Goal: Task Accomplishment & Management: Manage account settings

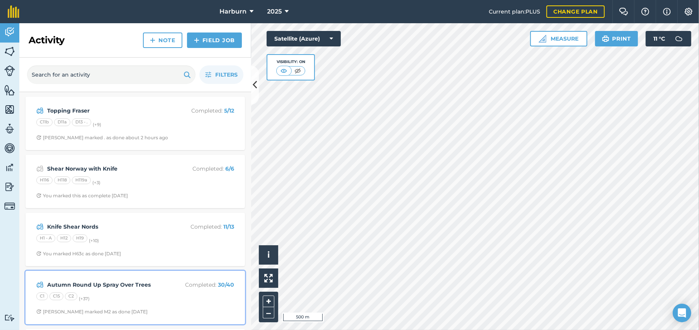
click at [121, 286] on strong "Autumn Round Up Spray Over Trees" at bounding box center [108, 284] width 123 height 9
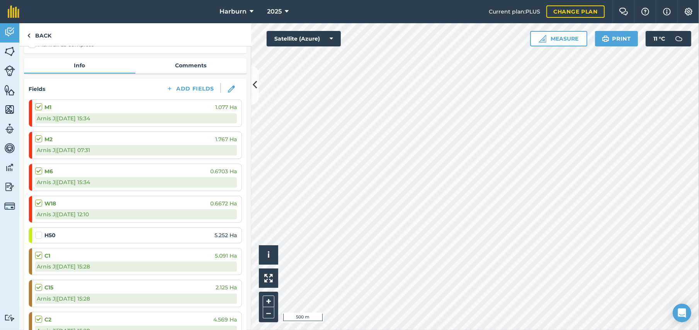
scroll to position [86, 0]
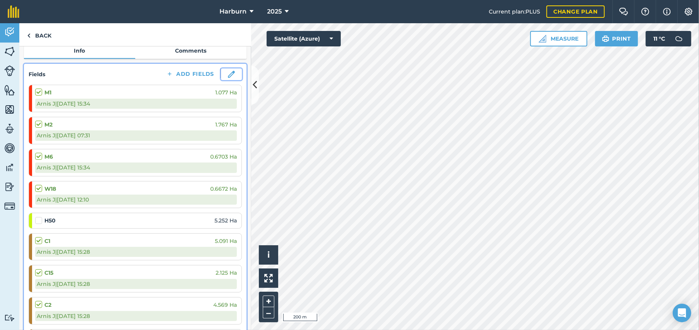
click at [228, 72] on img at bounding box center [231, 74] width 7 height 7
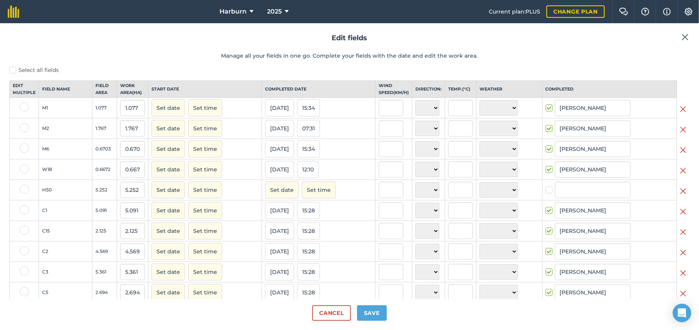
click at [680, 196] on img at bounding box center [683, 190] width 6 height 9
click at [546, 186] on label at bounding box center [550, 186] width 9 height 0
click at [546, 191] on input "checkbox" at bounding box center [548, 188] width 5 height 5
checkbox input "false"
click at [546, 186] on label at bounding box center [550, 186] width 9 height 0
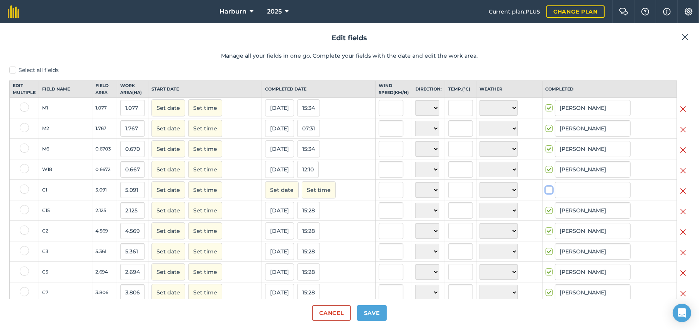
click at [546, 191] on input "checkbox" at bounding box center [548, 188] width 5 height 5
checkbox input "true"
type input "[PERSON_NAME]"
click at [339, 314] on button "Cancel" at bounding box center [331, 312] width 38 height 15
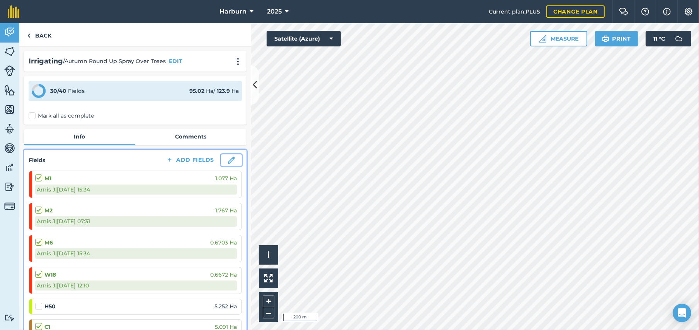
click at [228, 160] on img at bounding box center [231, 160] width 7 height 7
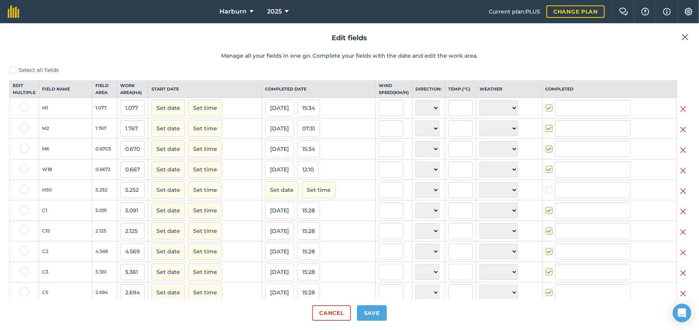
type input "[PERSON_NAME]"
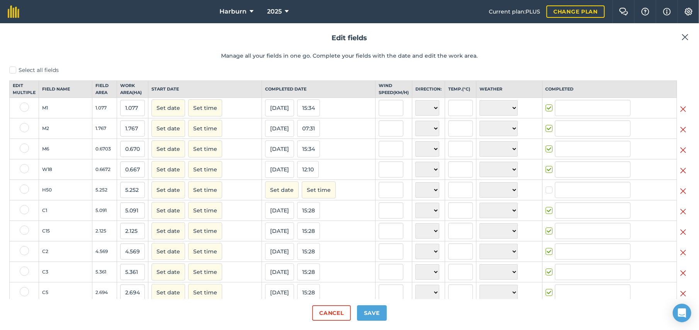
type input "[PERSON_NAME]"
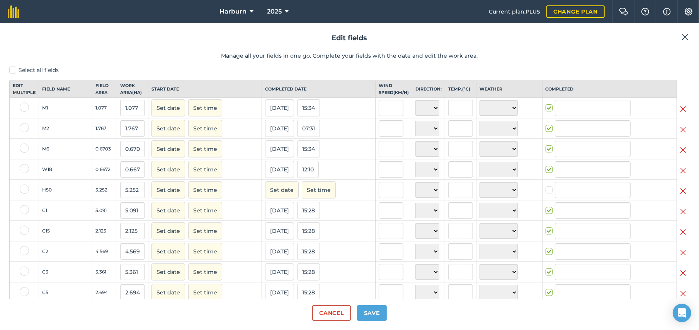
type input "[PERSON_NAME]"
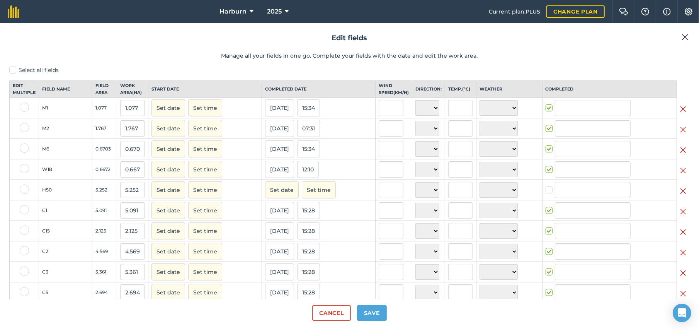
type input "[PERSON_NAME]"
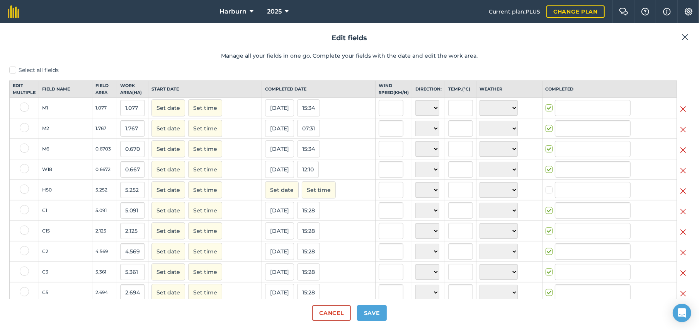
type input "[PERSON_NAME]"
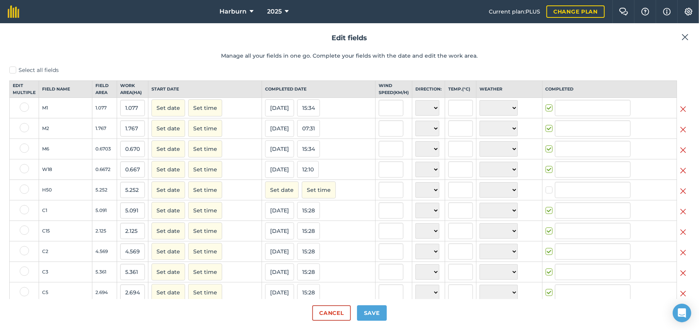
type input "[PERSON_NAME]"
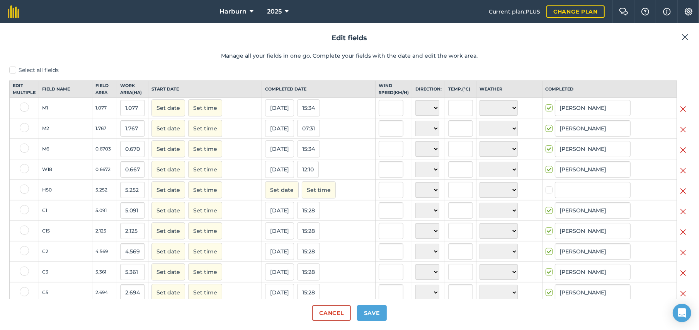
click at [680, 195] on img at bounding box center [683, 190] width 6 height 9
click at [370, 312] on button "Save" at bounding box center [372, 312] width 30 height 15
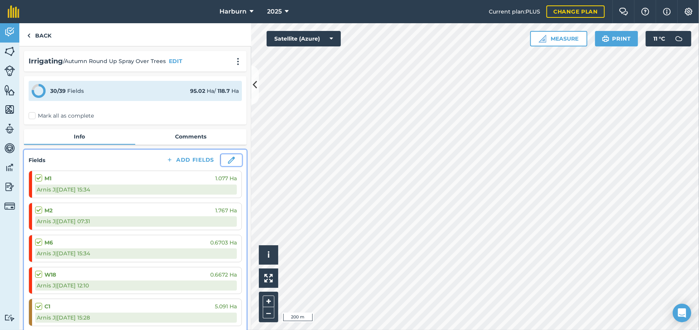
click at [228, 157] on img at bounding box center [231, 160] width 7 height 7
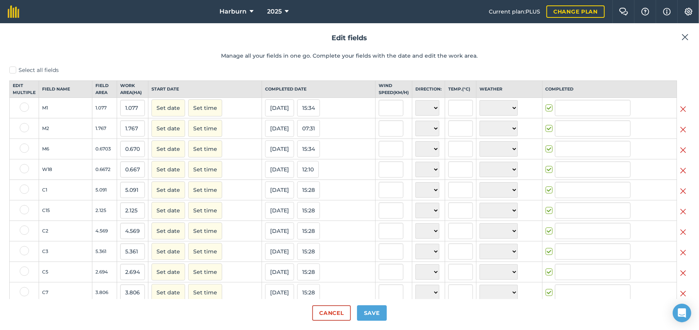
type input "[PERSON_NAME]"
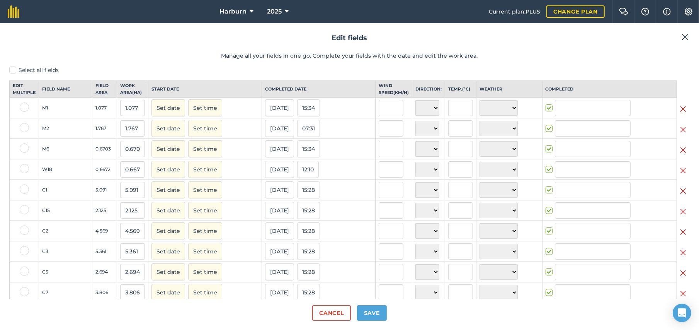
type input "[PERSON_NAME]"
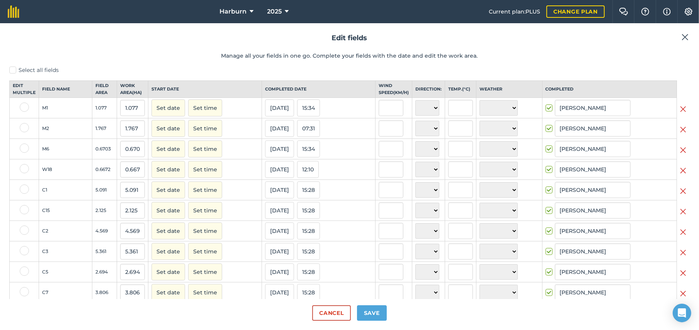
type input "[PERSON_NAME]"
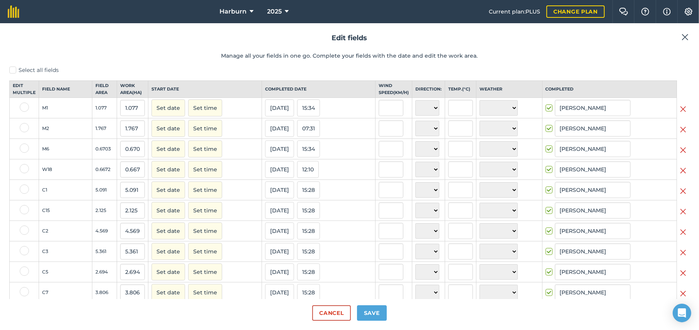
type input "[PERSON_NAME]"
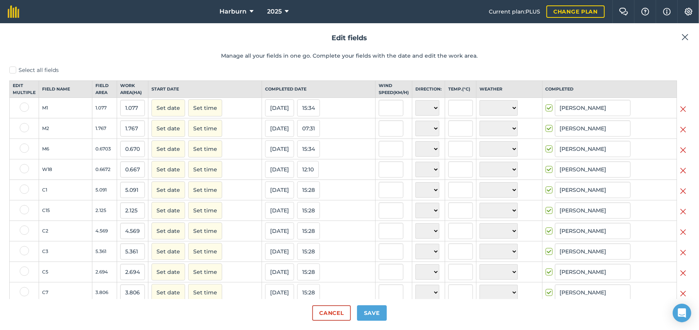
type input "[PERSON_NAME]"
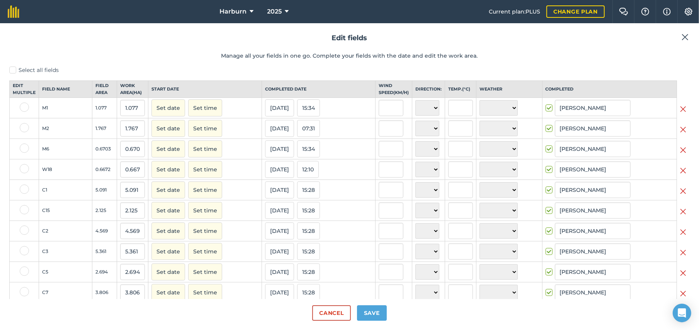
type input "[PERSON_NAME]"
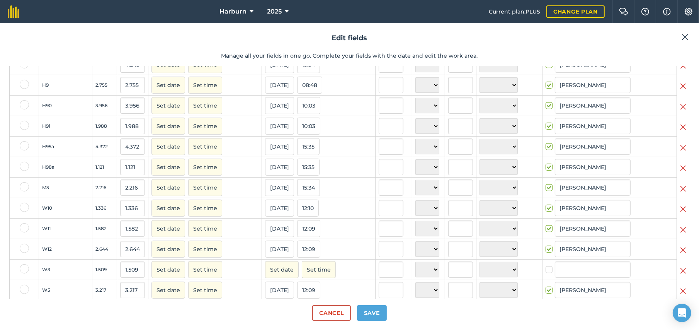
scroll to position [386, 0]
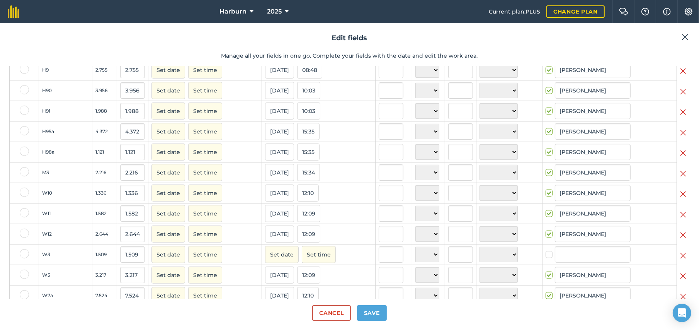
click at [680, 259] on img at bounding box center [683, 255] width 6 height 9
click at [376, 317] on button "Save" at bounding box center [372, 312] width 30 height 15
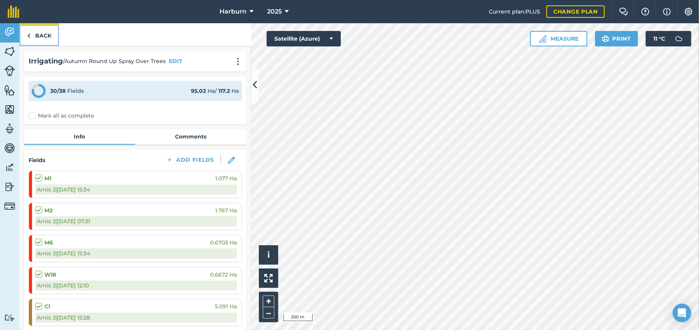
click at [29, 35] on img at bounding box center [28, 35] width 3 height 9
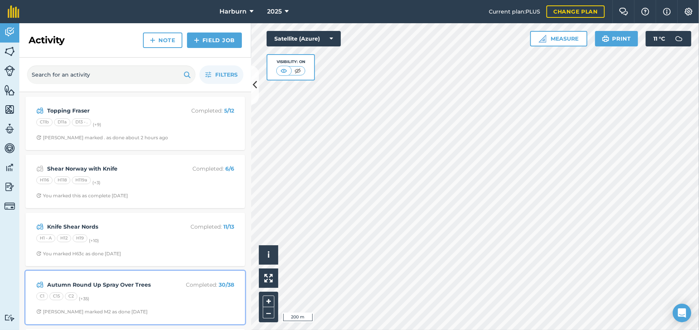
click at [43, 275] on div "Autumn Round Up Spray Over Trees Completed : 30 / 38 C1 C15 C2 (+ 35 ) Arnis J …" at bounding box center [135, 297] width 210 height 44
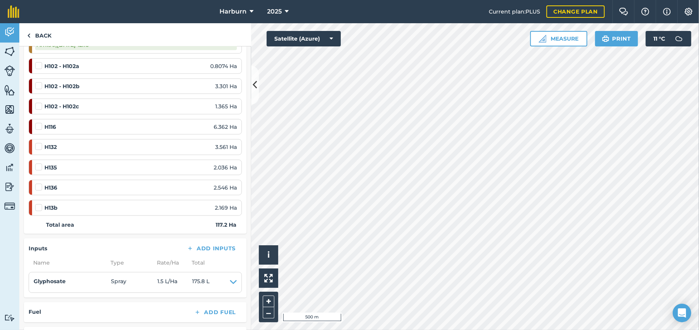
scroll to position [1074, 0]
click at [29, 38] on img at bounding box center [28, 35] width 3 height 9
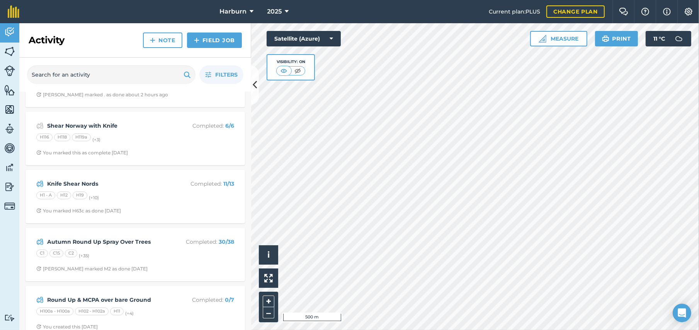
scroll to position [86, 0]
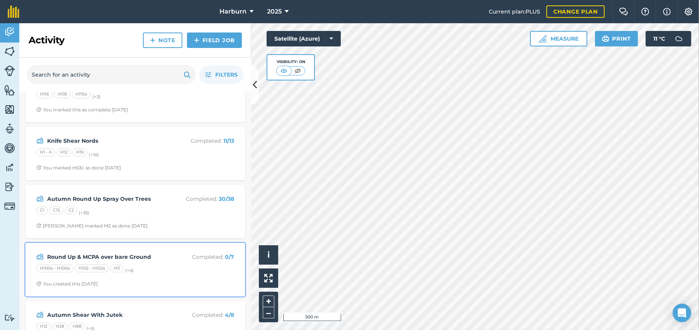
click at [70, 259] on strong "Round Up & MCPA over bare Ground" at bounding box center [108, 256] width 123 height 9
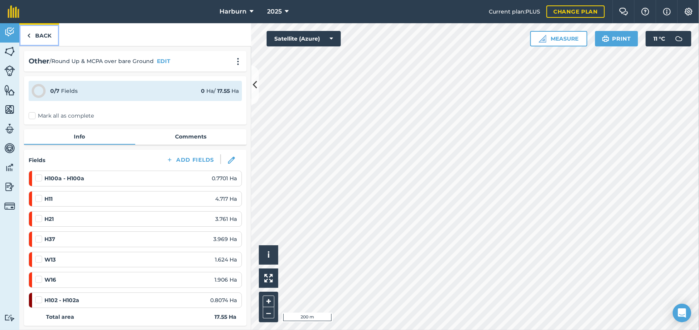
click at [29, 34] on img at bounding box center [28, 35] width 3 height 9
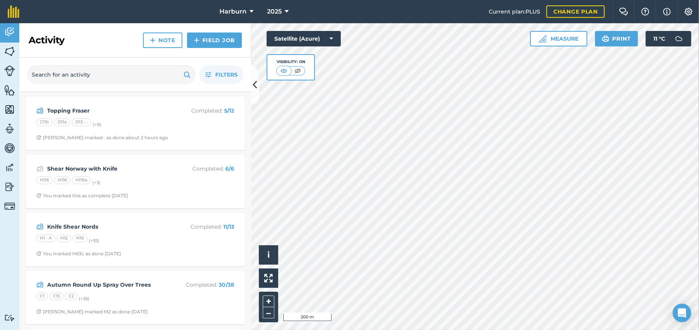
scroll to position [43, 0]
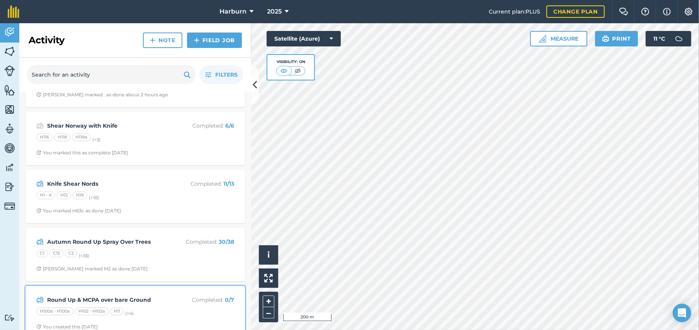
click at [84, 295] on div "Round Up & MCPA over bare Ground Completed : 0 / 7" at bounding box center [135, 299] width 198 height 9
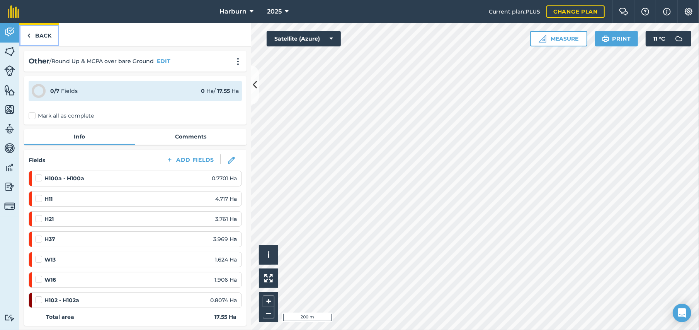
click at [31, 37] on link "Back" at bounding box center [39, 34] width 40 height 23
